Goal: Communication & Community: Answer question/provide support

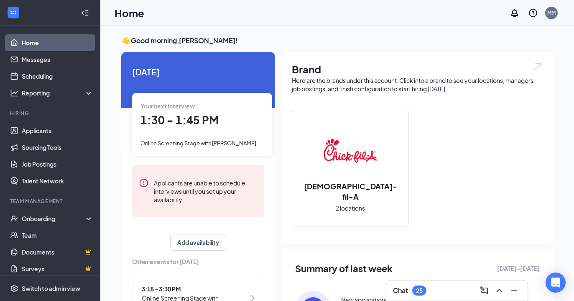
click at [395, 294] on h3 "Chat" at bounding box center [400, 290] width 15 height 9
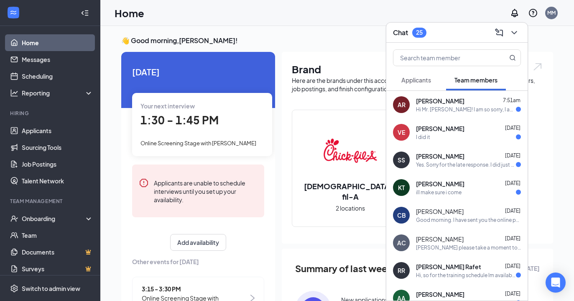
click at [465, 130] on div "[PERSON_NAME] [DATE]" at bounding box center [468, 128] width 105 height 8
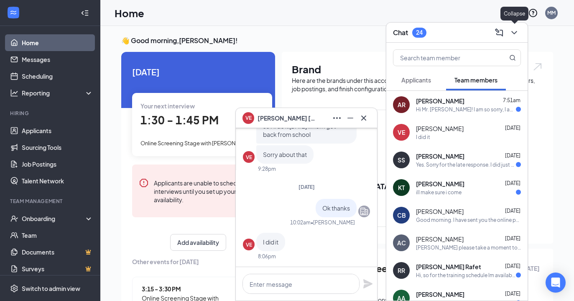
click at [518, 33] on icon "ChevronDown" at bounding box center [514, 33] width 10 height 10
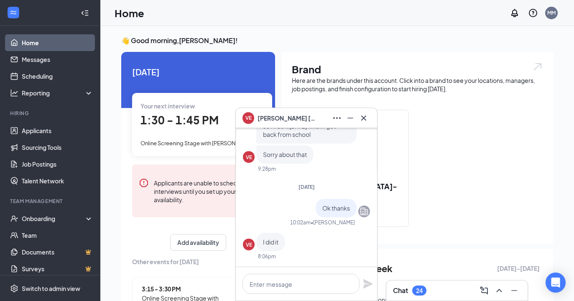
scroll to position [-30, 0]
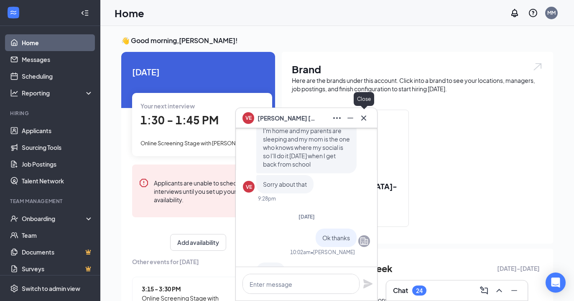
click at [364, 119] on icon "Cross" at bounding box center [364, 118] width 10 height 10
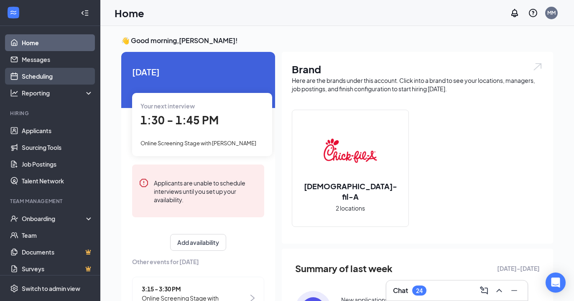
click at [44, 76] on link "Scheduling" at bounding box center [57, 76] width 71 height 17
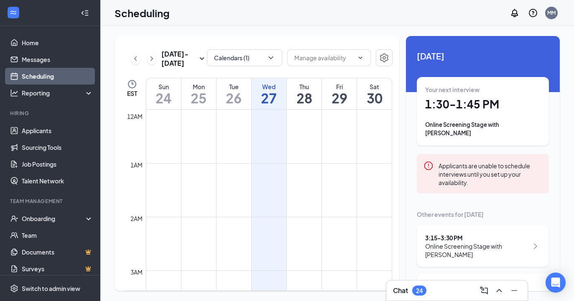
scroll to position [411, 0]
click at [462, 22] on div "Scheduling MM" at bounding box center [337, 13] width 474 height 26
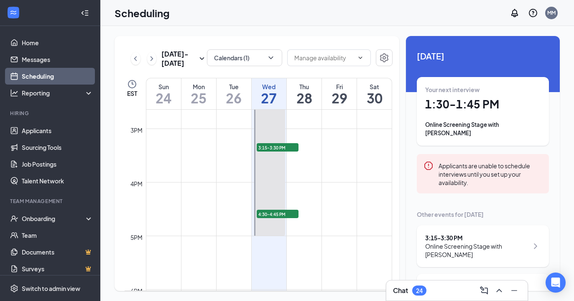
scroll to position [785, 0]
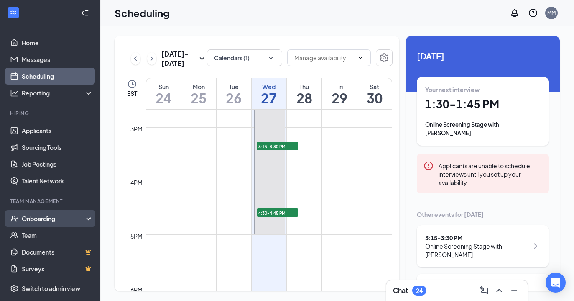
click at [39, 222] on div "Onboarding" at bounding box center [54, 218] width 64 height 8
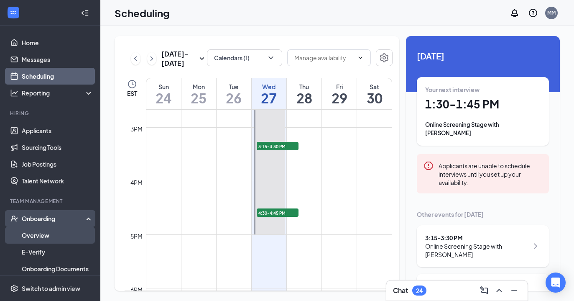
click at [39, 235] on link "Overview" at bounding box center [57, 235] width 71 height 17
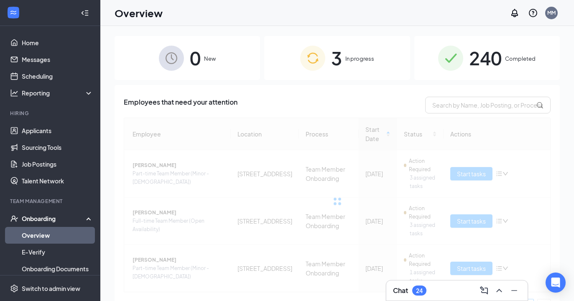
click at [350, 58] on span "In progress" at bounding box center [359, 58] width 29 height 8
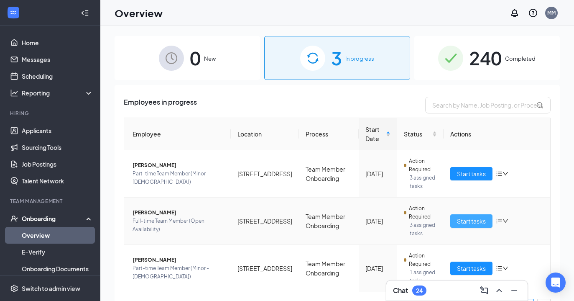
click at [481, 220] on span "Start tasks" at bounding box center [471, 220] width 29 height 9
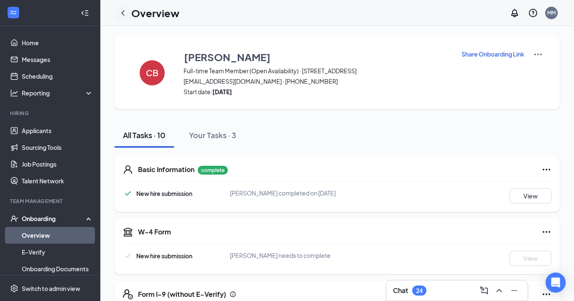
click at [123, 13] on icon "ChevronLeft" at bounding box center [122, 12] width 3 height 5
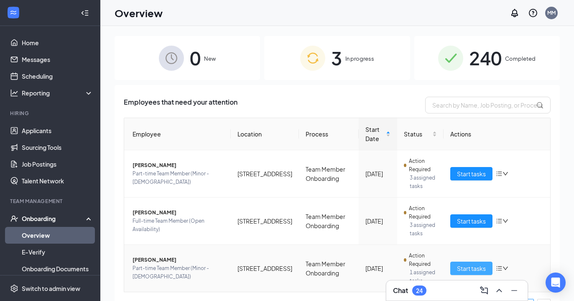
click at [482, 273] on button "Start tasks" at bounding box center [471, 267] width 42 height 13
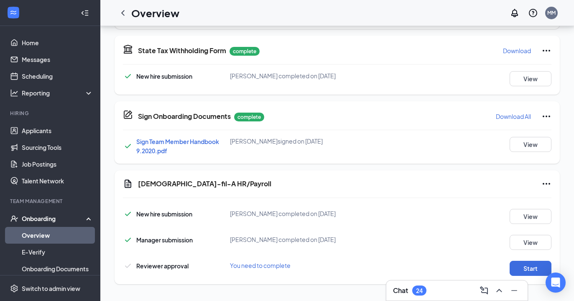
scroll to position [398, 0]
click at [531, 268] on button "Start" at bounding box center [531, 267] width 42 height 15
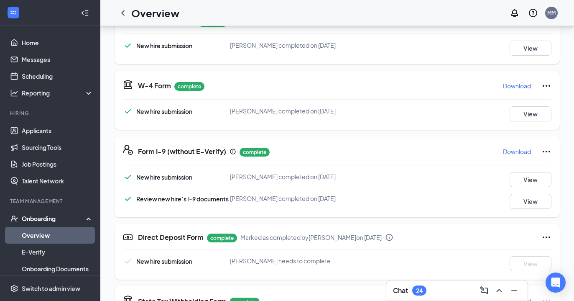
click at [404, 288] on h3 "Chat" at bounding box center [400, 290] width 15 height 9
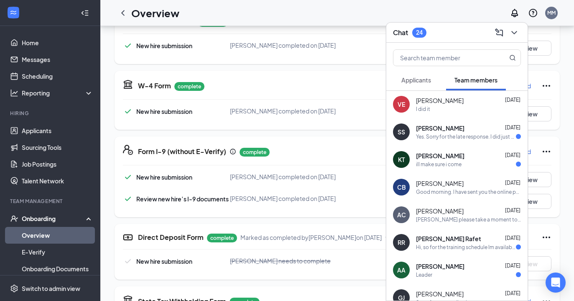
scroll to position [28, 0]
click at [448, 210] on span "[PERSON_NAME]" at bounding box center [440, 210] width 48 height 8
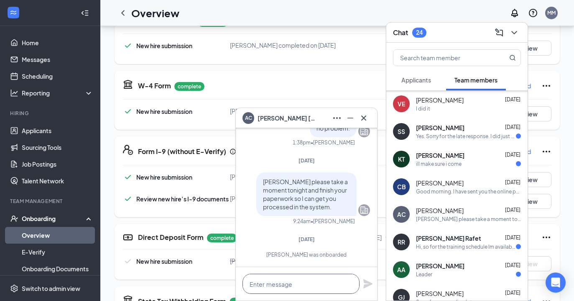
click at [327, 279] on textarea at bounding box center [301, 283] width 117 height 20
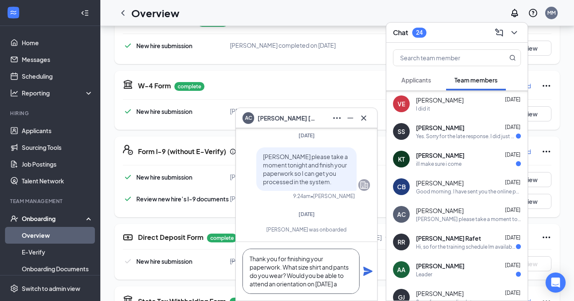
scroll to position [9, 0]
type textarea "Thank you for finishing your paperwork. What size shirt and pants do you wear? …"
click at [365, 268] on icon "Plane" at bounding box center [367, 270] width 9 height 9
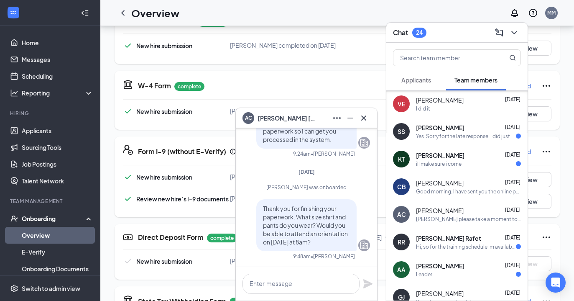
scroll to position [0, 0]
click at [367, 117] on icon "Cross" at bounding box center [364, 118] width 10 height 10
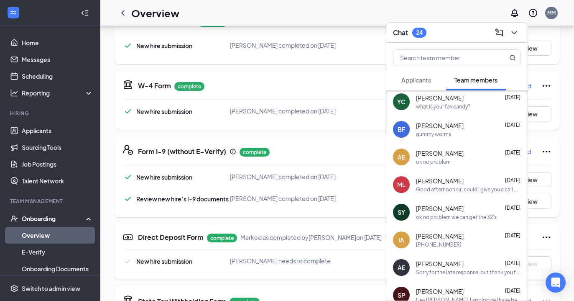
scroll to position [444, 0]
click at [452, 214] on div "ok no problem we can get the 32's" at bounding box center [456, 216] width 81 height 7
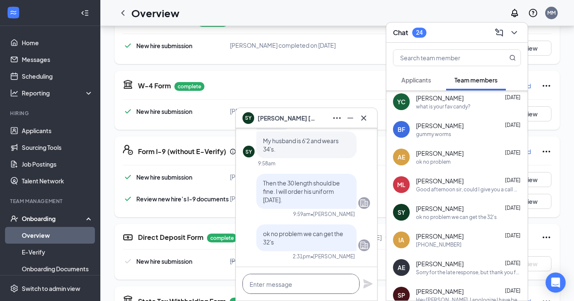
click at [325, 280] on textarea at bounding box center [301, 283] width 117 height 20
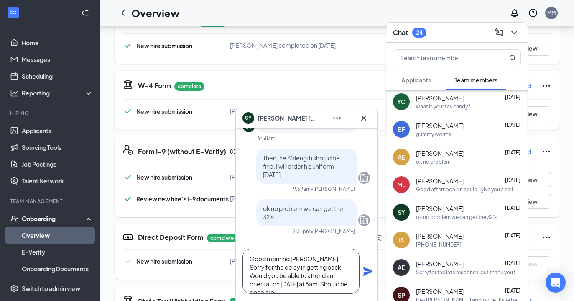
scroll to position [9, 0]
type textarea "Good morning [PERSON_NAME]. Sorry for the delay in getting back. Would you be a…"
click at [368, 270] on icon "Plane" at bounding box center [367, 270] width 9 height 9
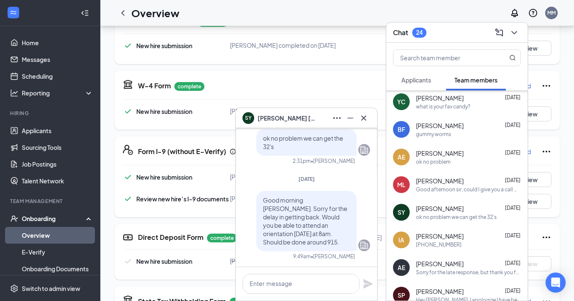
scroll to position [0, 0]
click at [365, 122] on icon "Cross" at bounding box center [364, 118] width 10 height 10
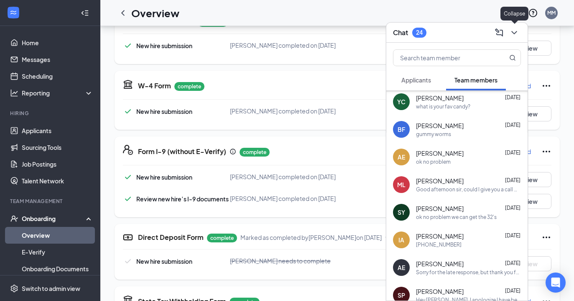
click at [512, 33] on icon "ChevronDown" at bounding box center [514, 33] width 10 height 10
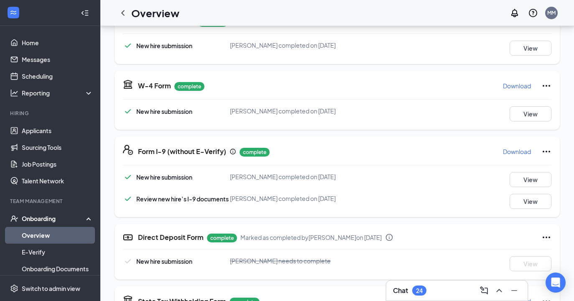
click at [37, 237] on link "Overview" at bounding box center [57, 235] width 71 height 17
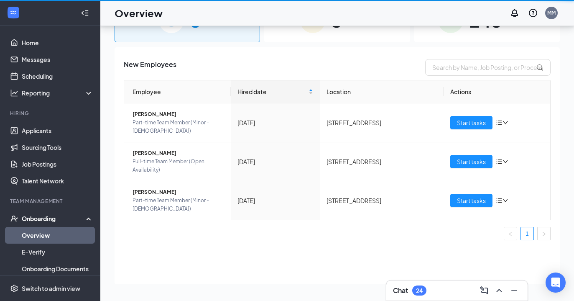
scroll to position [38, 0]
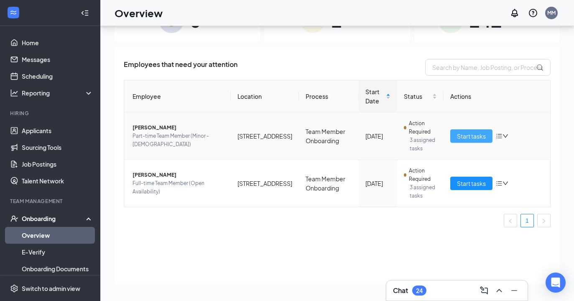
click at [470, 139] on span "Start tasks" at bounding box center [471, 135] width 29 height 9
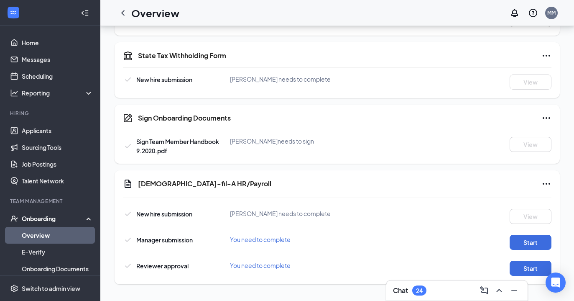
scroll to position [388, 0]
click at [539, 244] on button "Start" at bounding box center [531, 242] width 42 height 15
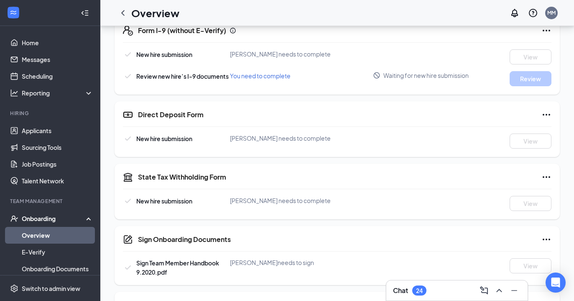
scroll to position [265, 0]
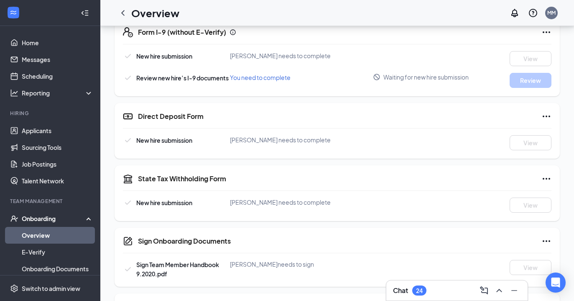
click at [455, 291] on div "Chat 24" at bounding box center [457, 289] width 128 height 13
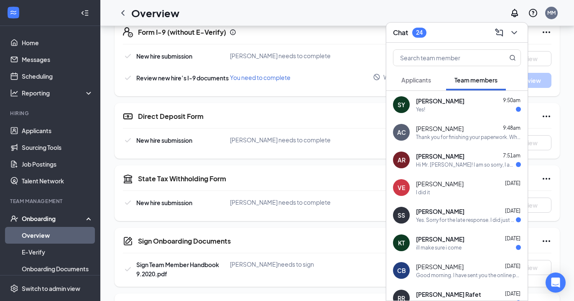
click at [451, 111] on div "Yes!" at bounding box center [468, 109] width 105 height 7
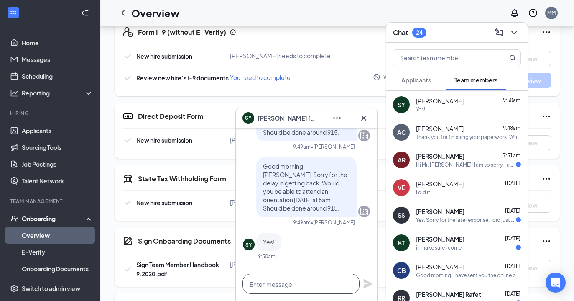
click at [321, 283] on textarea at bounding box center [301, 283] width 117 height 20
type textarea "Thank you"
click at [368, 286] on icon "Plane" at bounding box center [368, 283] width 10 height 10
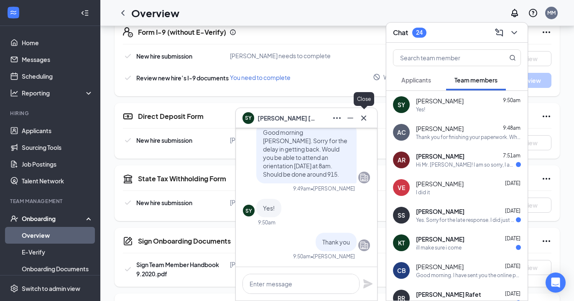
click at [363, 117] on icon "Cross" at bounding box center [364, 118] width 10 height 10
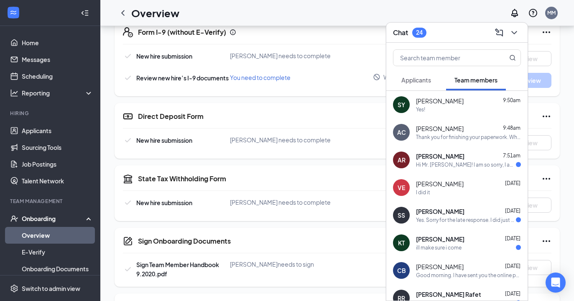
click at [454, 190] on div "I did it" at bounding box center [468, 192] width 105 height 7
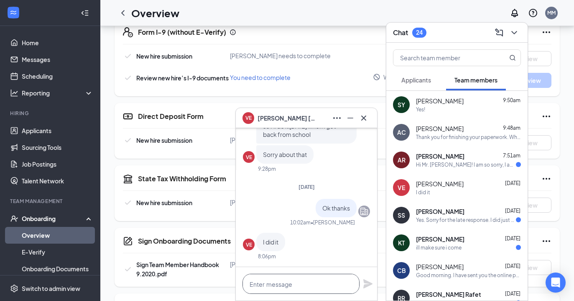
click at [308, 277] on textarea at bounding box center [301, 283] width 117 height 20
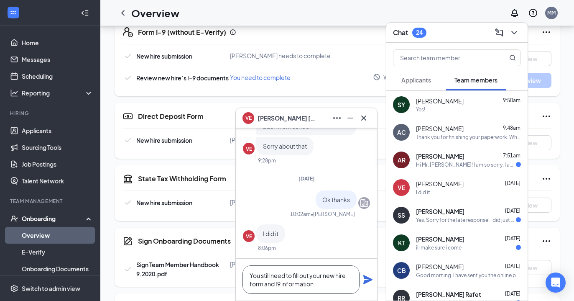
type textarea "You still need to fill out your new hire form and I9 information"
click at [369, 279] on icon "Plane" at bounding box center [368, 279] width 10 height 10
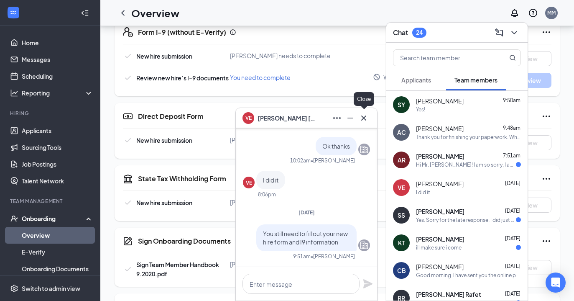
click at [363, 119] on icon "Cross" at bounding box center [364, 118] width 10 height 10
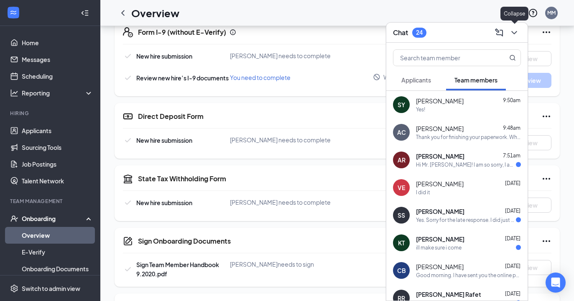
click at [516, 31] on icon "ChevronDown" at bounding box center [514, 33] width 10 height 10
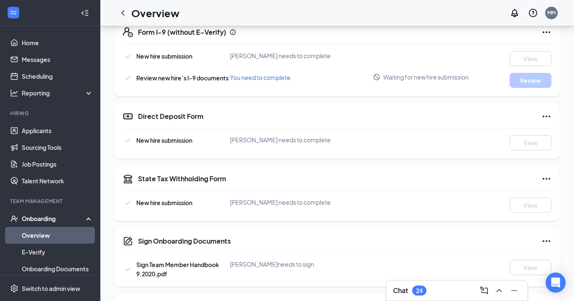
click at [398, 296] on div "Chat 24" at bounding box center [457, 289] width 128 height 13
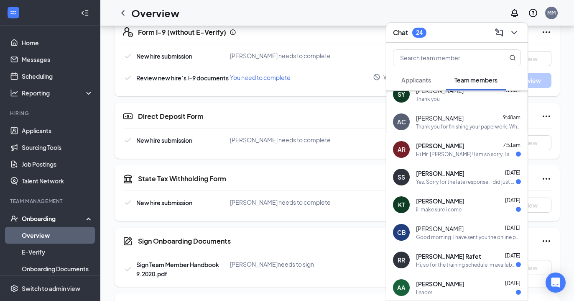
scroll to position [43, 0]
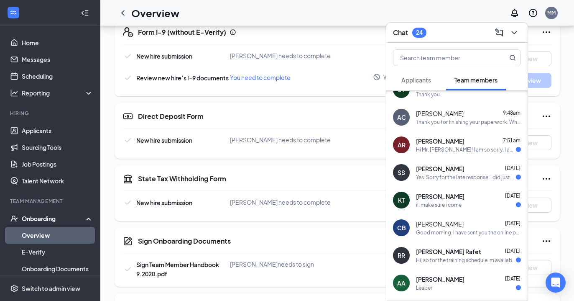
click at [450, 222] on span "[PERSON_NAME]" at bounding box center [440, 224] width 48 height 8
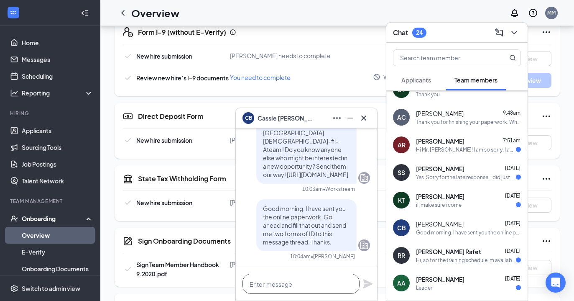
click at [337, 284] on textarea at bounding box center [301, 283] width 117 height 20
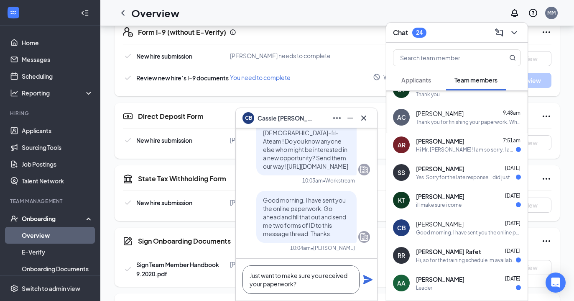
type textarea "Just want to make sure you received your paperwork?"
click at [366, 278] on icon "Plane" at bounding box center [368, 279] width 10 height 10
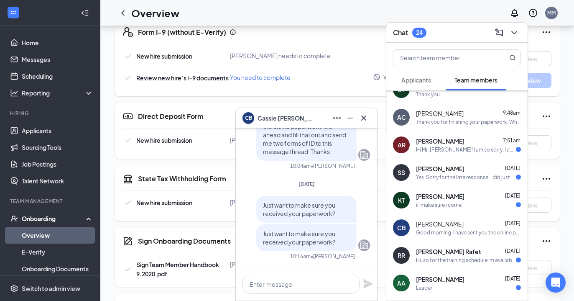
click at [366, 264] on div "CB [PERSON_NAME] Team member Full-time Team Member (Open Availability) • 288 at…" at bounding box center [306, 214] width 141 height 172
click at [365, 120] on icon "Cross" at bounding box center [364, 118] width 10 height 10
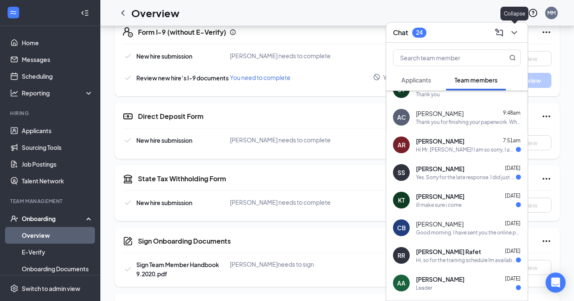
click at [516, 31] on icon "ChevronDown" at bounding box center [514, 33] width 10 height 10
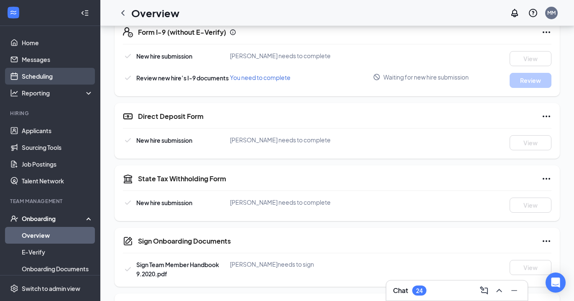
click at [39, 76] on link "Scheduling" at bounding box center [57, 76] width 71 height 17
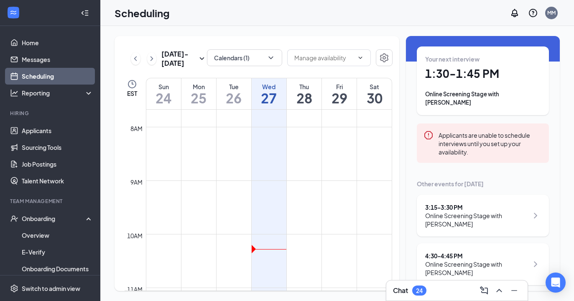
scroll to position [30, 0]
click at [453, 204] on div "3:15 - 3:30 PM" at bounding box center [476, 208] width 103 height 8
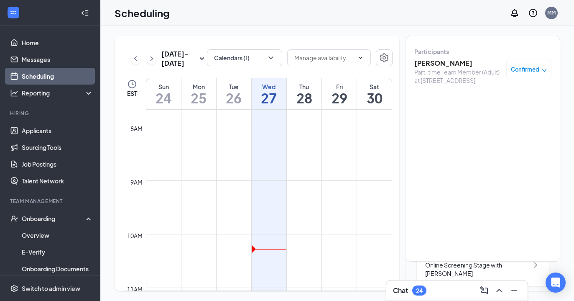
click at [437, 66] on h3 "[PERSON_NAME]" at bounding box center [458, 63] width 88 height 9
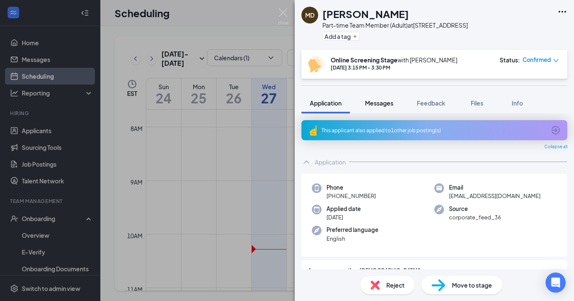
click at [388, 105] on span "Messages" at bounding box center [379, 103] width 28 height 8
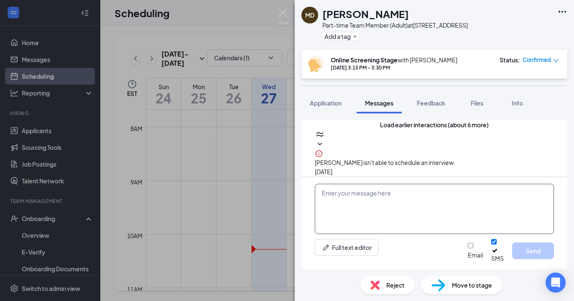
click at [400, 214] on textarea at bounding box center [434, 209] width 239 height 50
paste textarea "[URL][DOMAIN_NAME]"
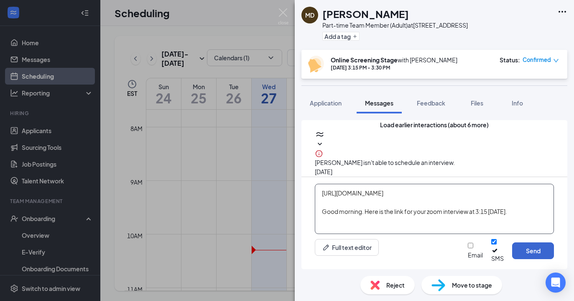
type textarea "[URL][DOMAIN_NAME] Good morning. Here is the link for your zoom interview at 3:…"
click at [534, 250] on button "Send" at bounding box center [533, 250] width 42 height 17
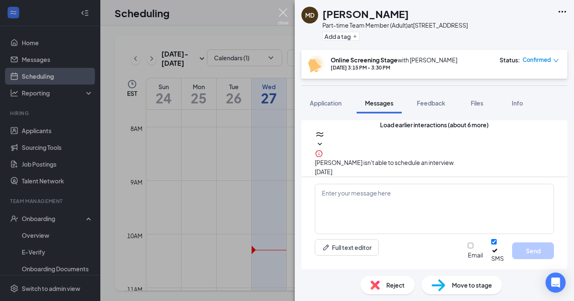
scroll to position [435, 0]
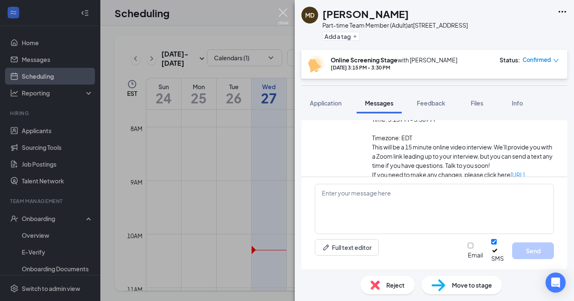
click at [283, 12] on img at bounding box center [283, 16] width 10 height 16
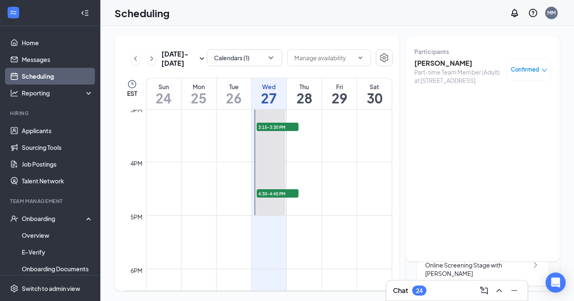
scroll to position [800, 0]
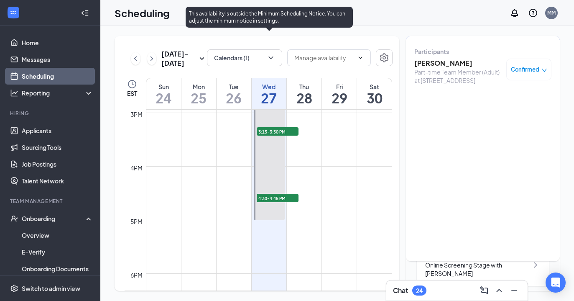
click at [284, 199] on span "4:30-4:45 PM" at bounding box center [278, 198] width 42 height 8
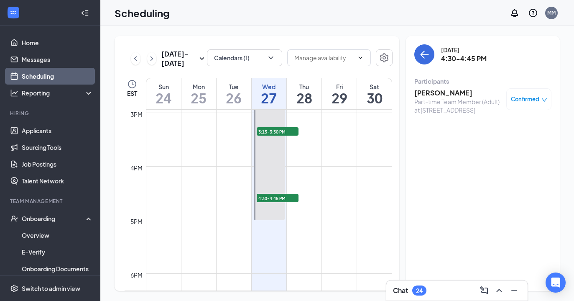
click at [442, 93] on h3 "[PERSON_NAME]" at bounding box center [458, 92] width 88 height 9
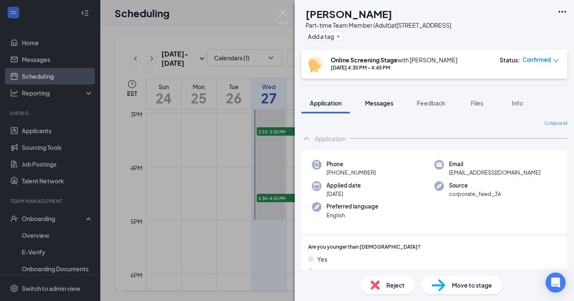
click at [388, 103] on span "Messages" at bounding box center [379, 103] width 28 height 8
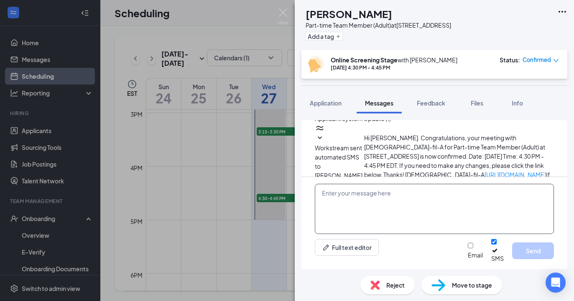
scroll to position [372, 0]
click at [386, 208] on textarea at bounding box center [434, 209] width 239 height 50
paste textarea "[URL][DOMAIN_NAME]"
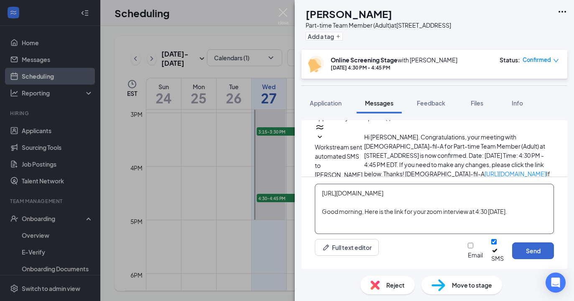
type textarea "[URL][DOMAIN_NAME] Good morning, Here is the link for your zoom interview at 4:…"
click at [539, 253] on button "Send" at bounding box center [533, 250] width 42 height 17
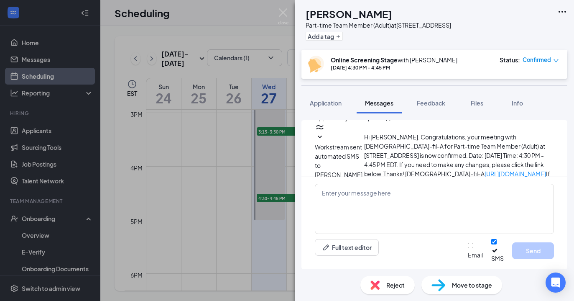
scroll to position [444, 0]
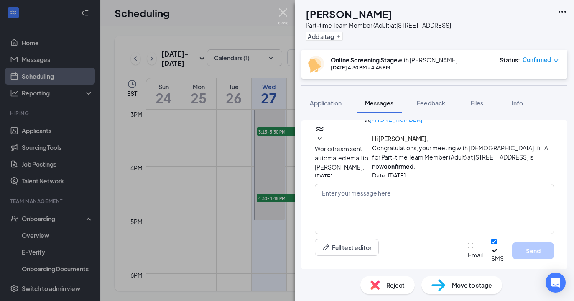
click at [283, 13] on img at bounding box center [283, 16] width 10 height 16
